Goal: Check status: Check status

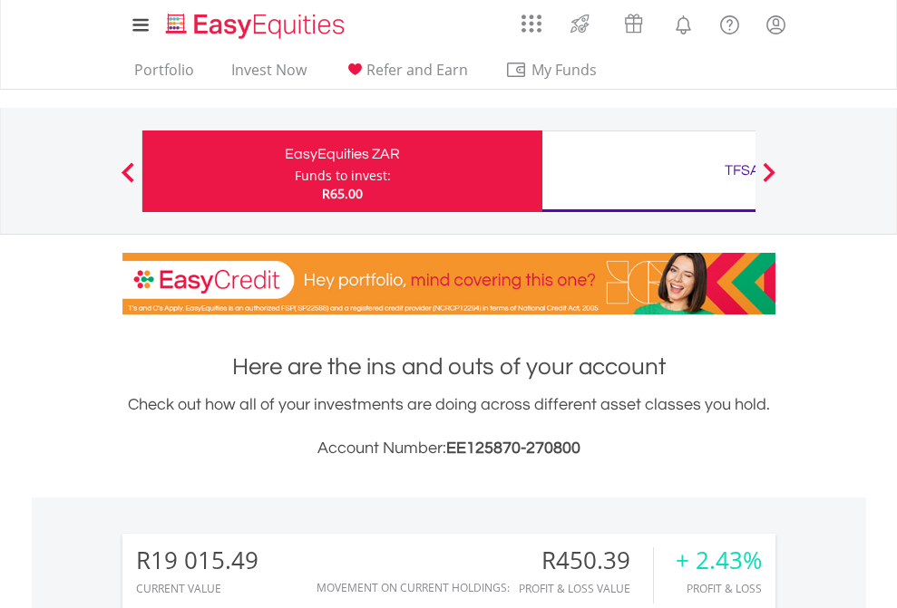
scroll to position [174, 285]
click at [295, 171] on div "Funds to invest:" at bounding box center [343, 176] width 96 height 18
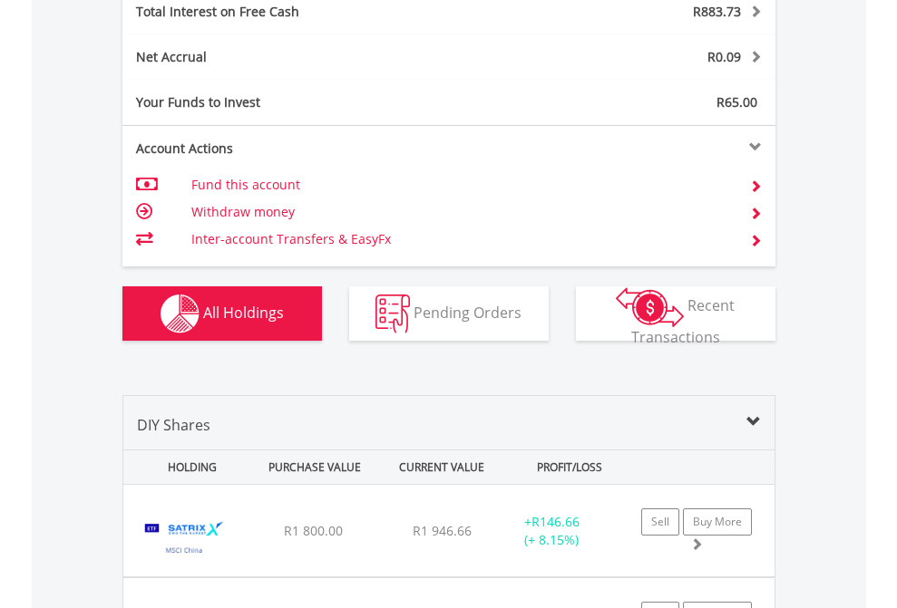
scroll to position [2089, 0]
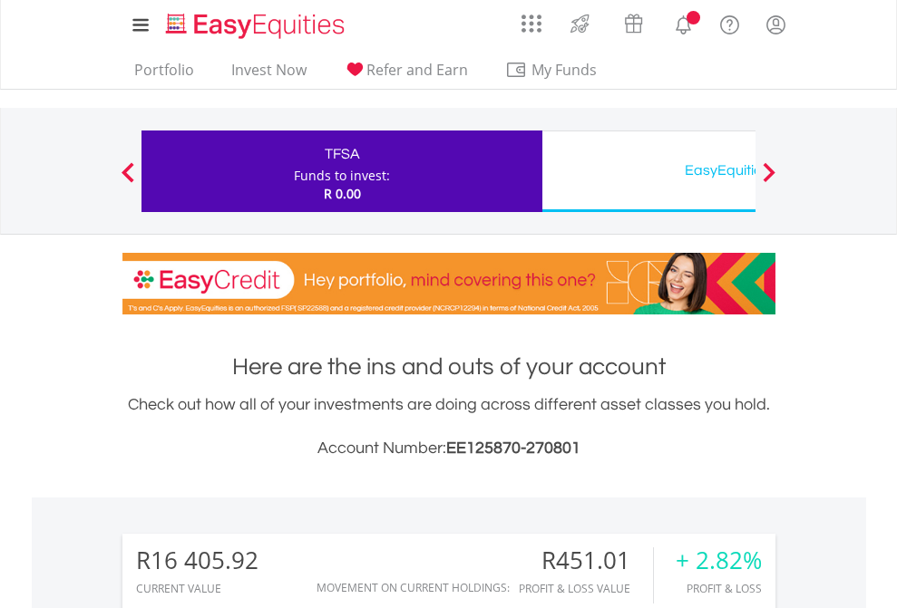
scroll to position [174, 285]
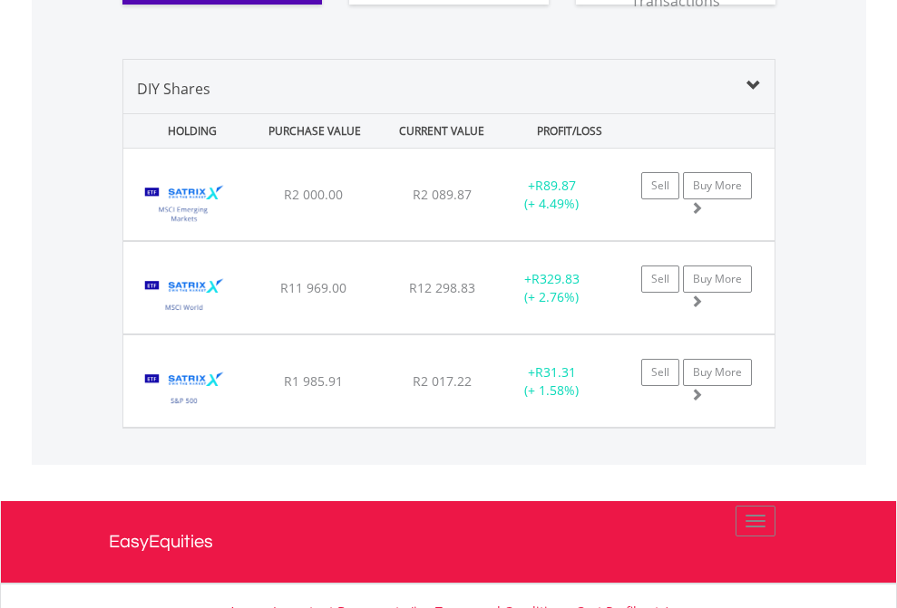
scroll to position [2016, 0]
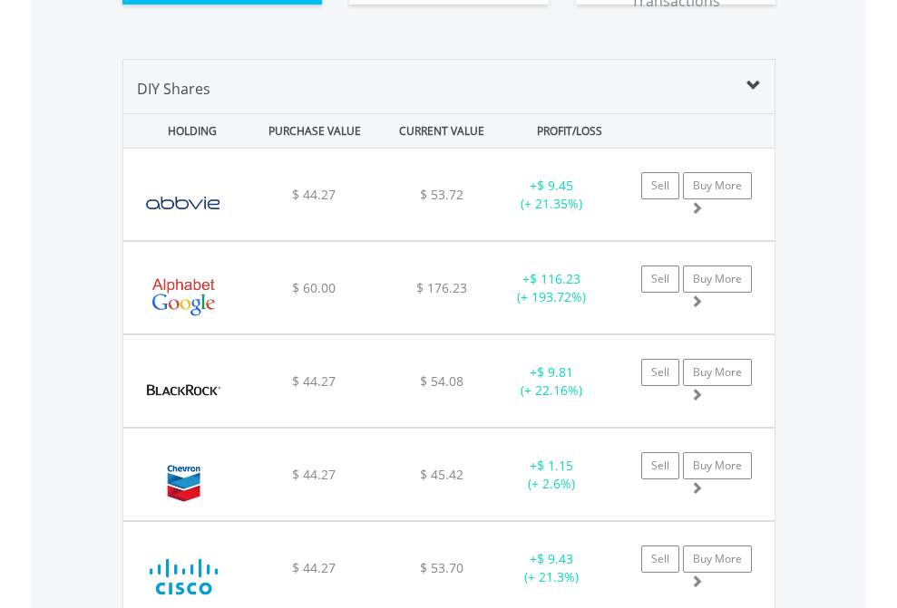
scroll to position [2016, 0]
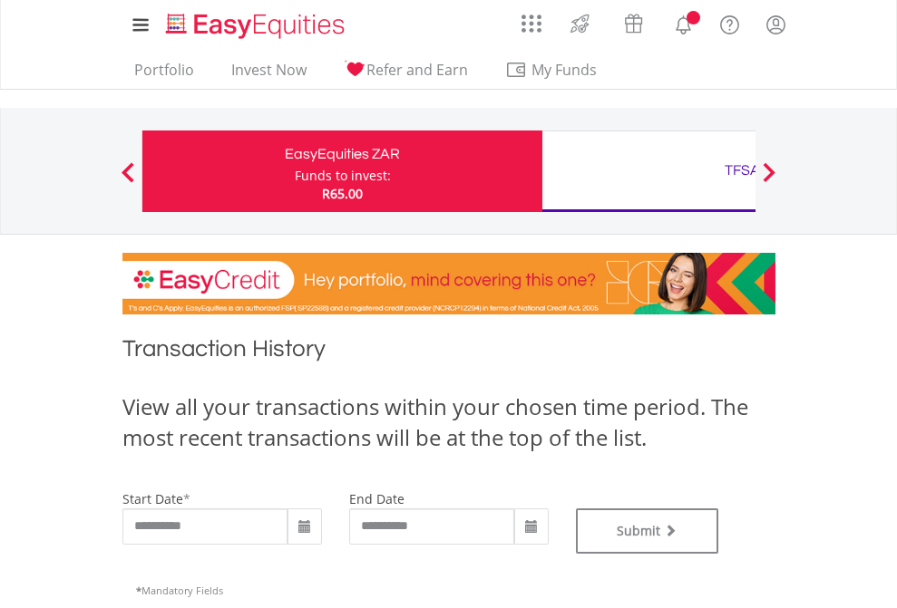
type input "**********"
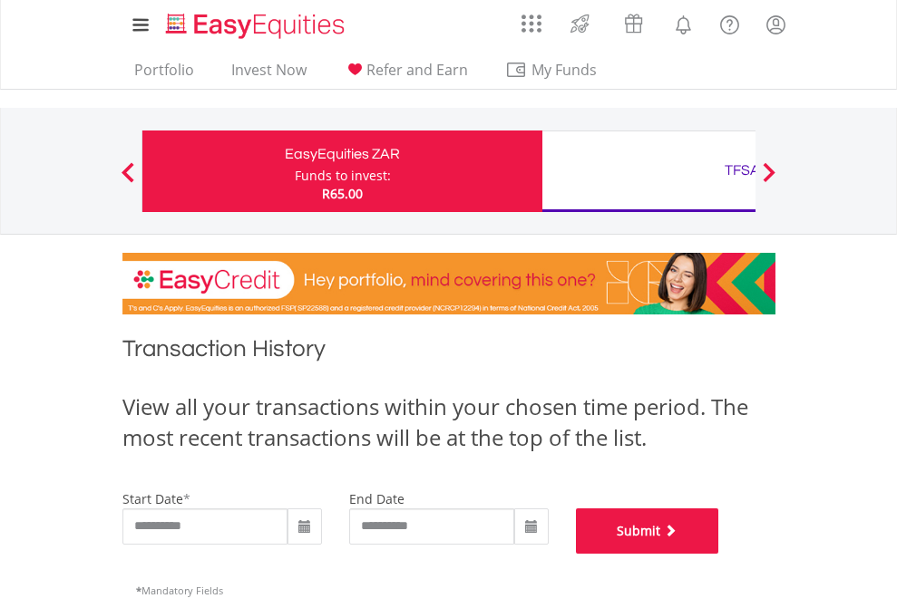
click at [719, 554] on button "Submit" at bounding box center [647, 531] width 143 height 45
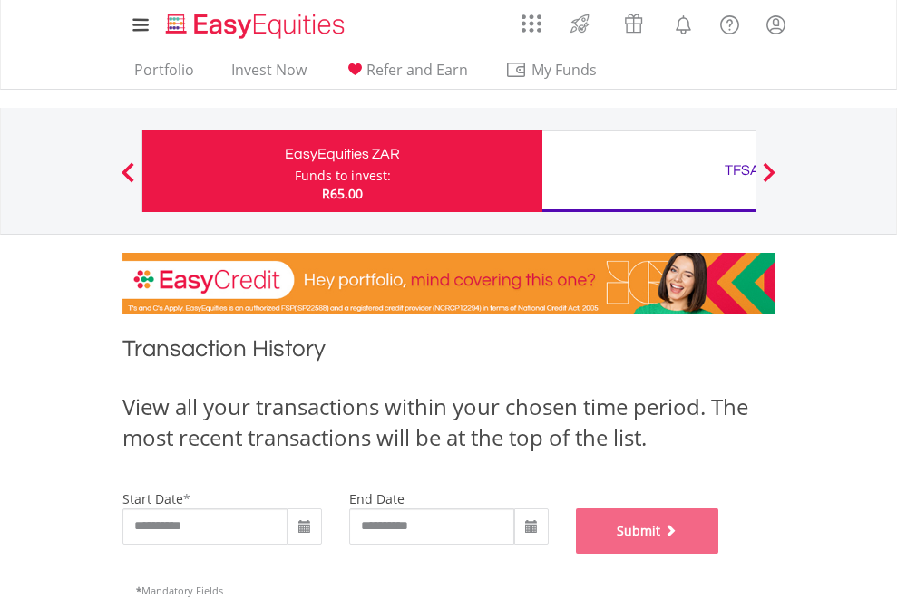
scroll to position [735, 0]
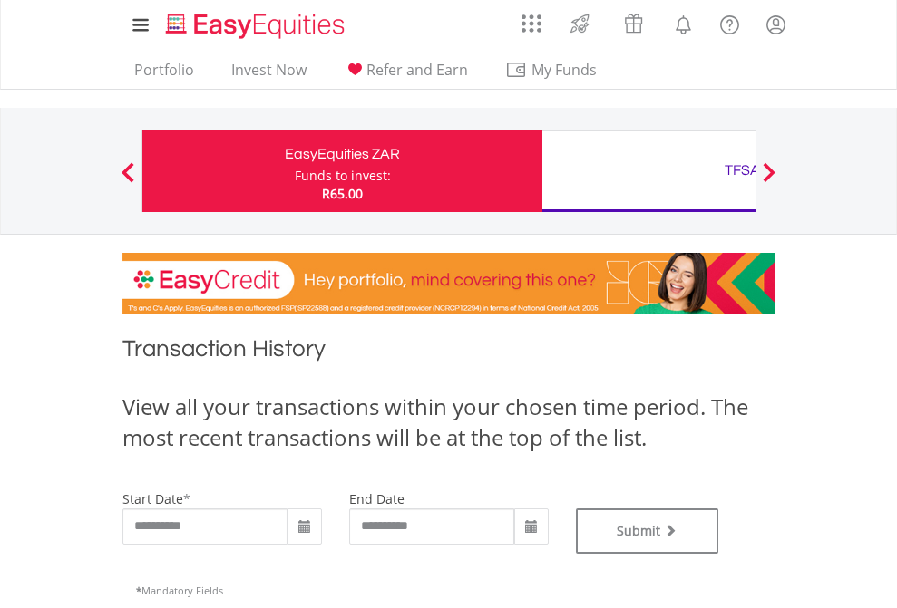
click at [648, 171] on div "TFSA" at bounding box center [742, 170] width 378 height 25
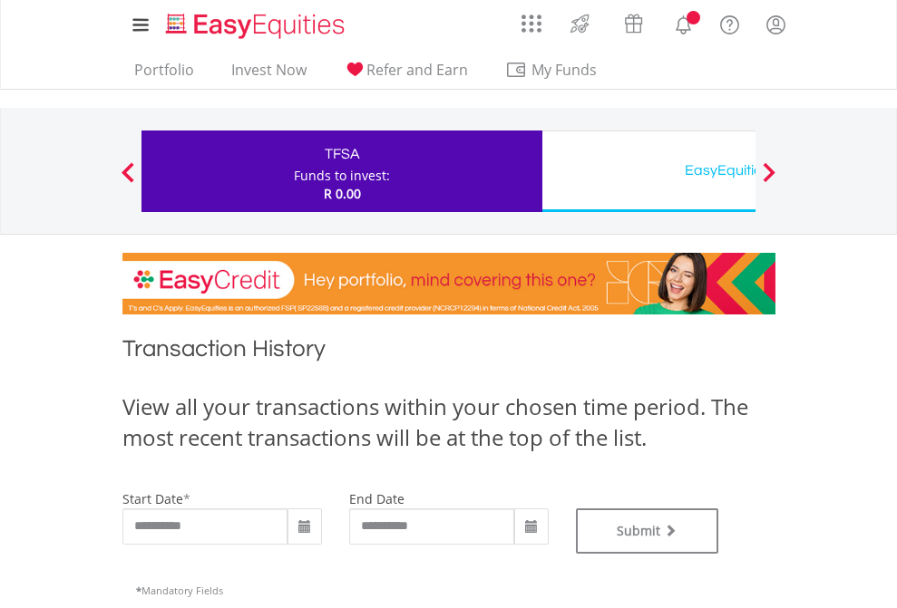
type input "**********"
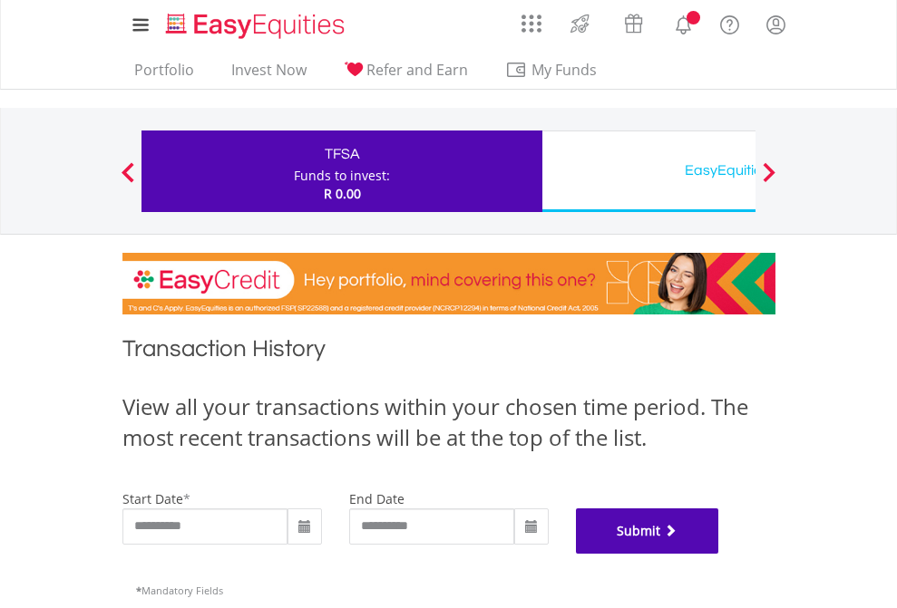
click at [719, 554] on button "Submit" at bounding box center [647, 531] width 143 height 45
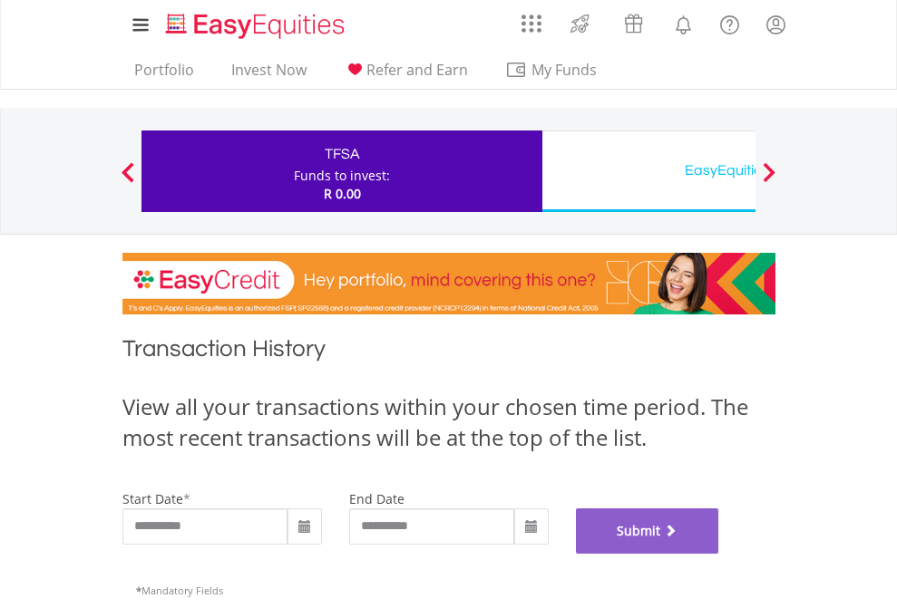
scroll to position [735, 0]
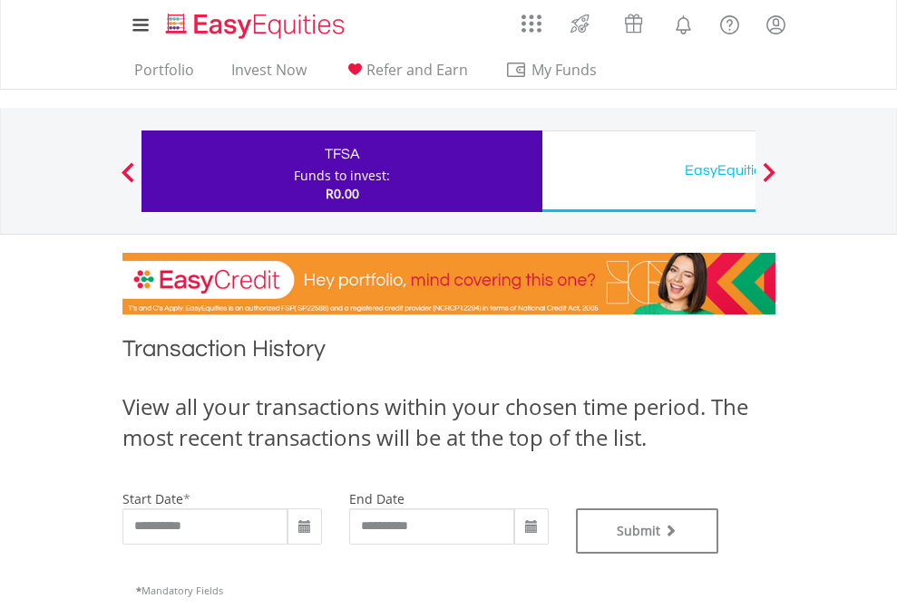
click at [648, 171] on div "EasyEquities USD" at bounding box center [742, 170] width 378 height 25
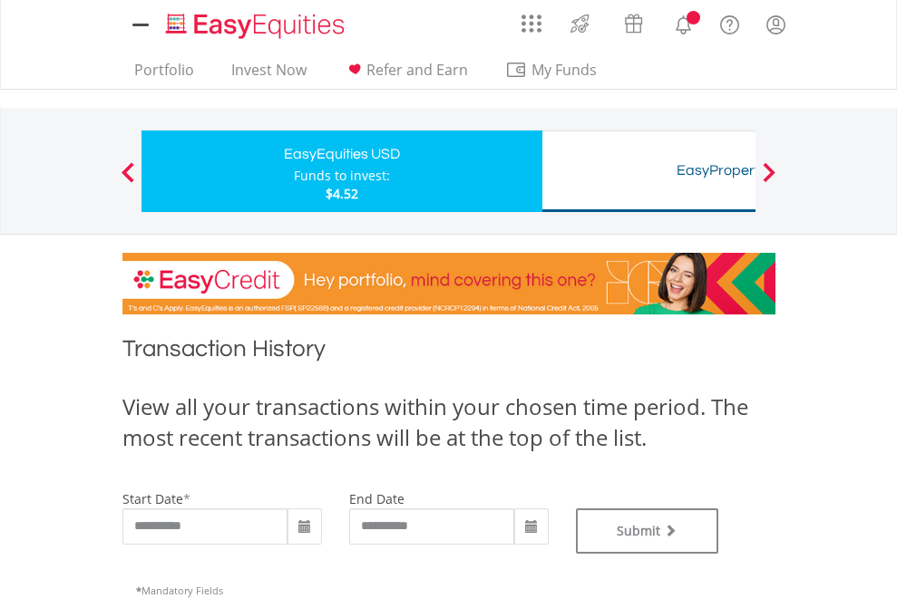
type input "**********"
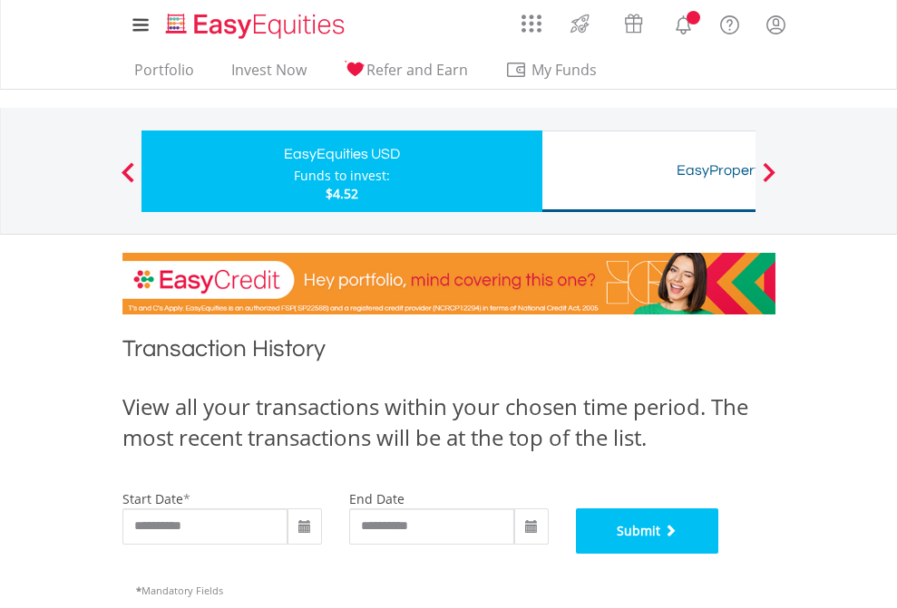
click at [719, 554] on button "Submit" at bounding box center [647, 531] width 143 height 45
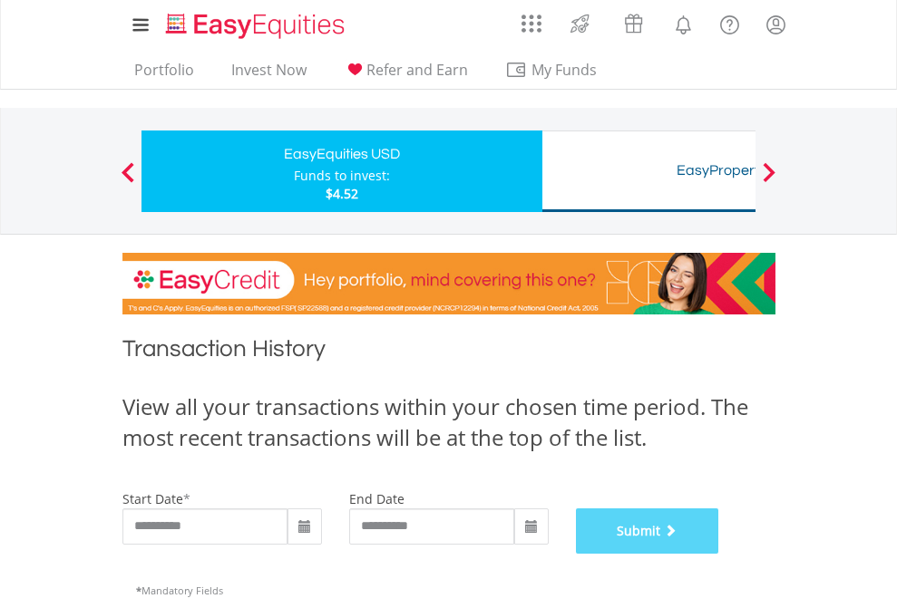
scroll to position [735, 0]
